Goal: Information Seeking & Learning: Learn about a topic

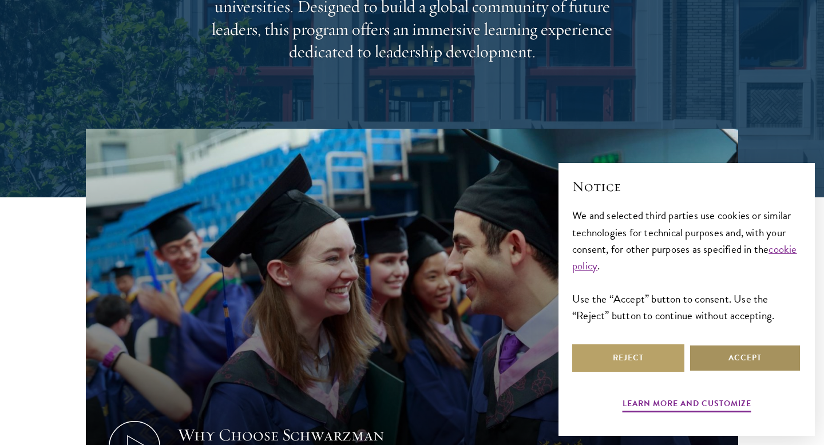
click at [731, 344] on button "Accept" at bounding box center [745, 357] width 112 height 27
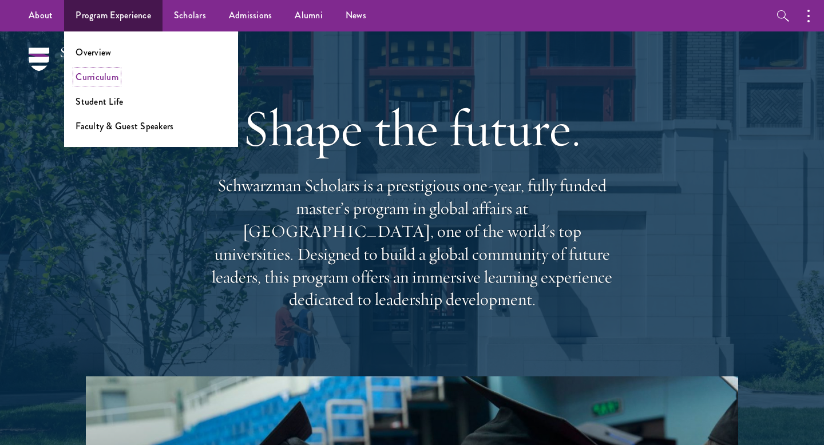
click at [89, 82] on link "Curriculum" at bounding box center [96, 76] width 43 height 13
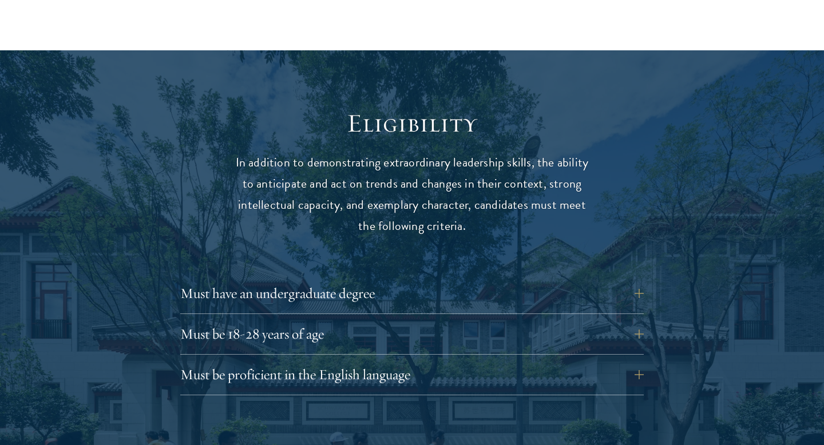
scroll to position [1457, 0]
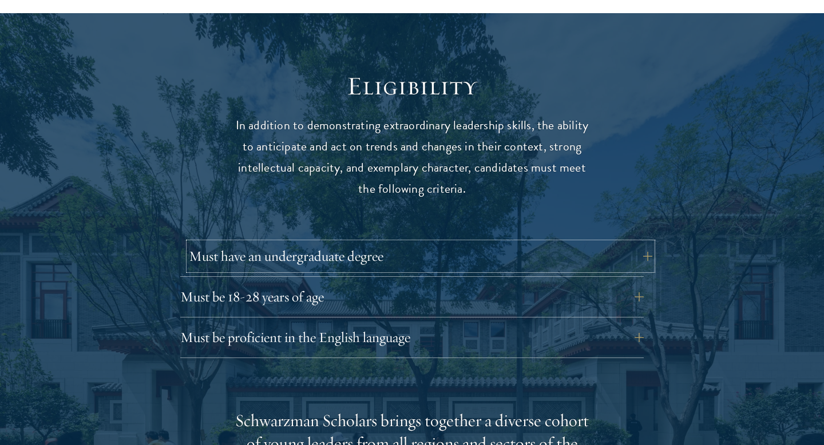
click at [209, 243] on button "Must have an undergraduate degree" at bounding box center [420, 256] width 463 height 27
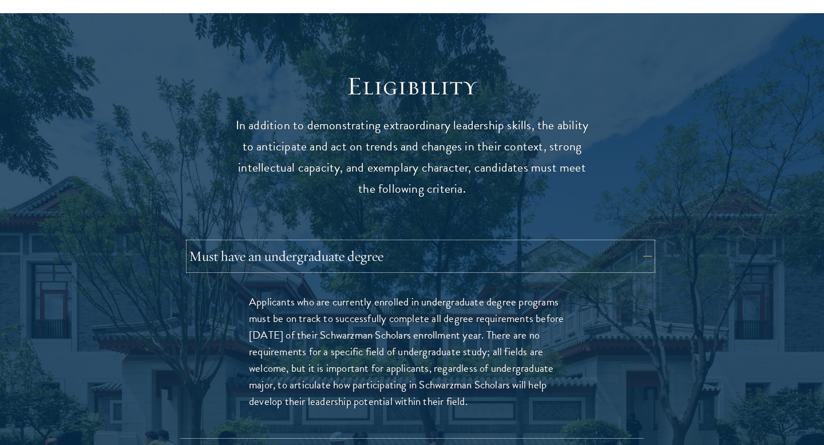
click at [209, 243] on button "Must have an undergraduate degree" at bounding box center [420, 256] width 463 height 27
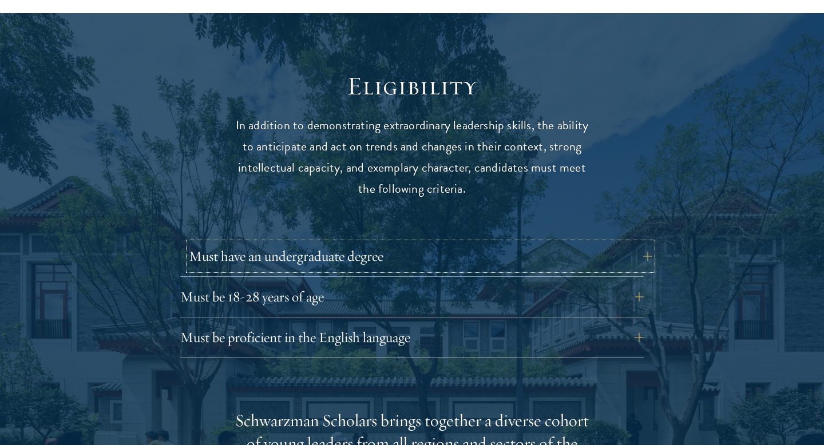
click at [209, 243] on button "Must have an undergraduate degree" at bounding box center [420, 256] width 463 height 27
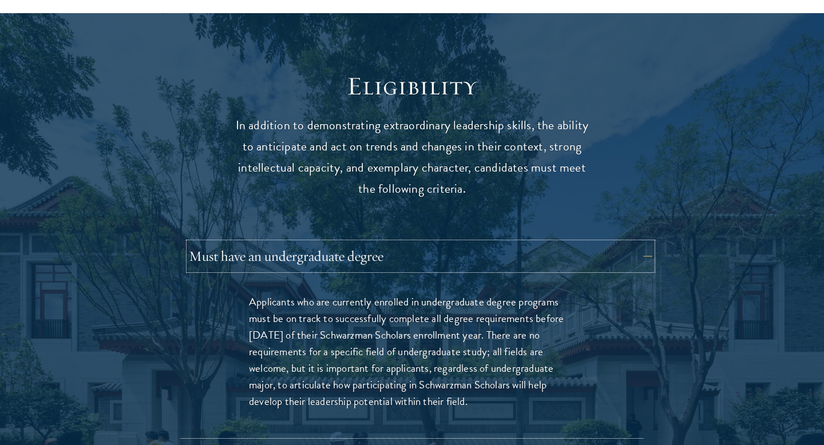
click at [209, 243] on button "Must have an undergraduate degree" at bounding box center [420, 256] width 463 height 27
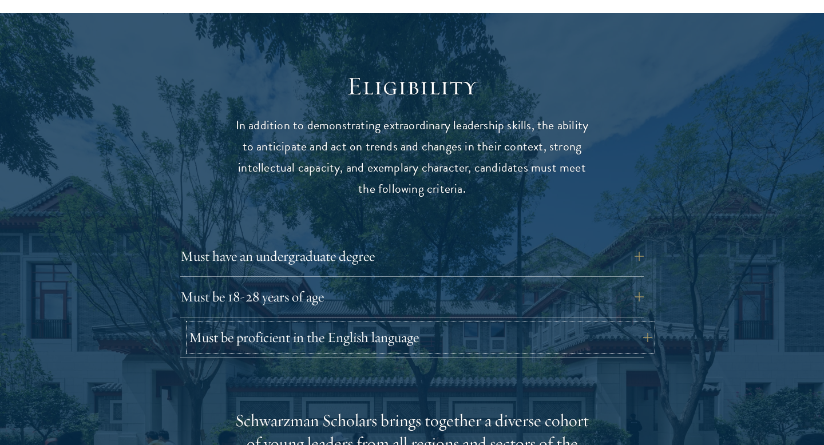
click at [221, 324] on button "Must be proficient in the English language" at bounding box center [420, 337] width 463 height 27
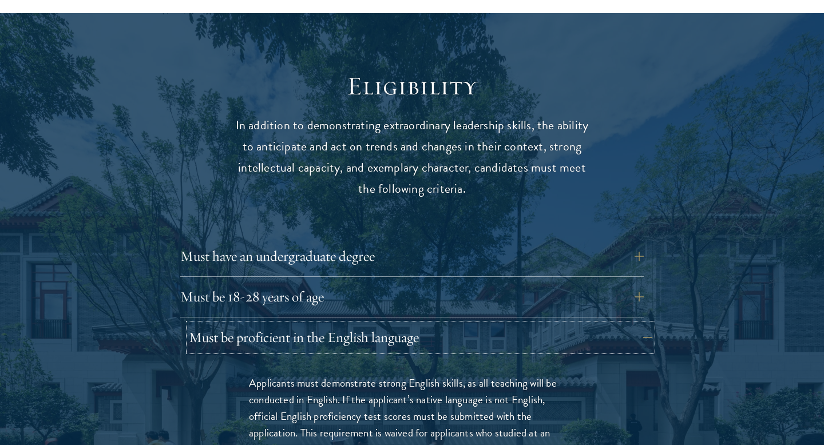
click at [221, 324] on button "Must be proficient in the English language" at bounding box center [420, 337] width 463 height 27
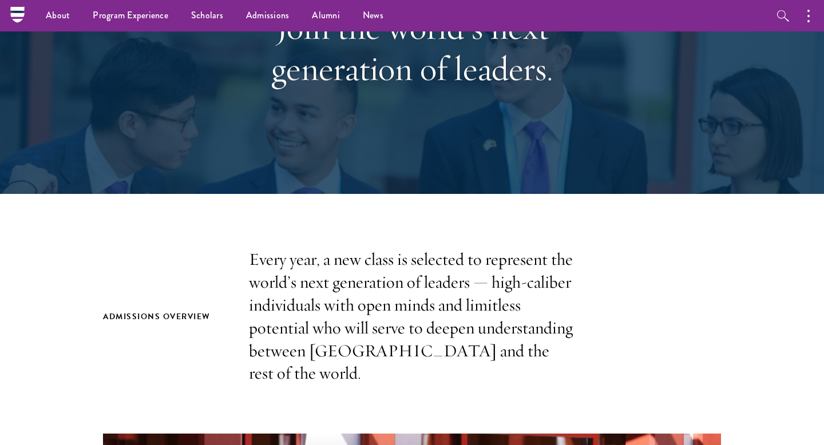
scroll to position [0, 0]
